Goal: Find specific page/section: Find specific page/section

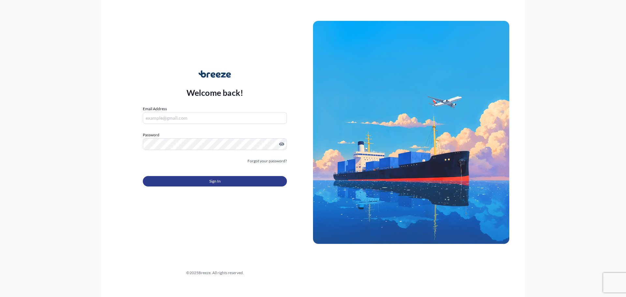
type input "[EMAIL_ADDRESS][DOMAIN_NAME]"
click at [184, 181] on button "Sign In" at bounding box center [215, 181] width 144 height 10
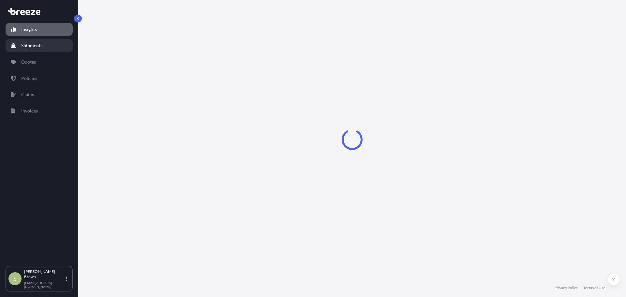
select select "2025"
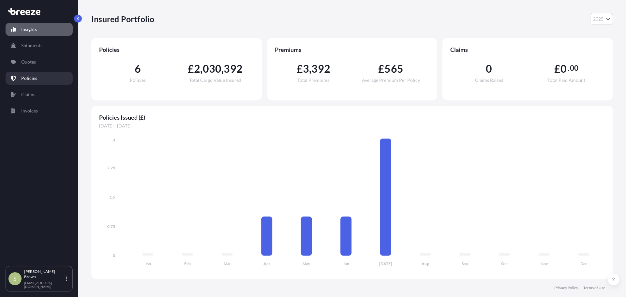
click at [35, 75] on p "Policies" at bounding box center [29, 78] width 16 height 7
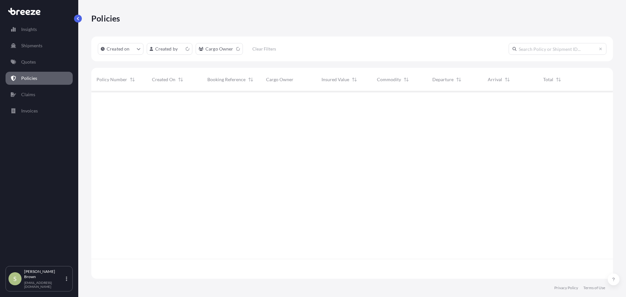
scroll to position [186, 516]
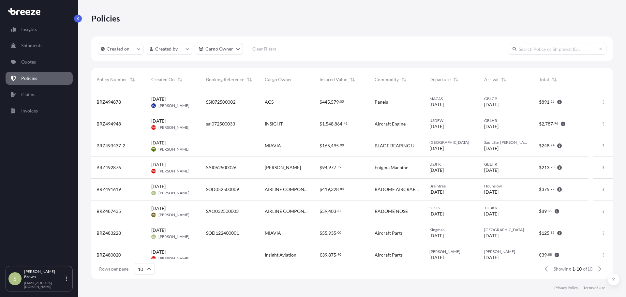
click at [215, 127] on div "sai072500033" at bounding box center [230, 124] width 59 height 22
